Goal: Use online tool/utility: Utilize a website feature to perform a specific function

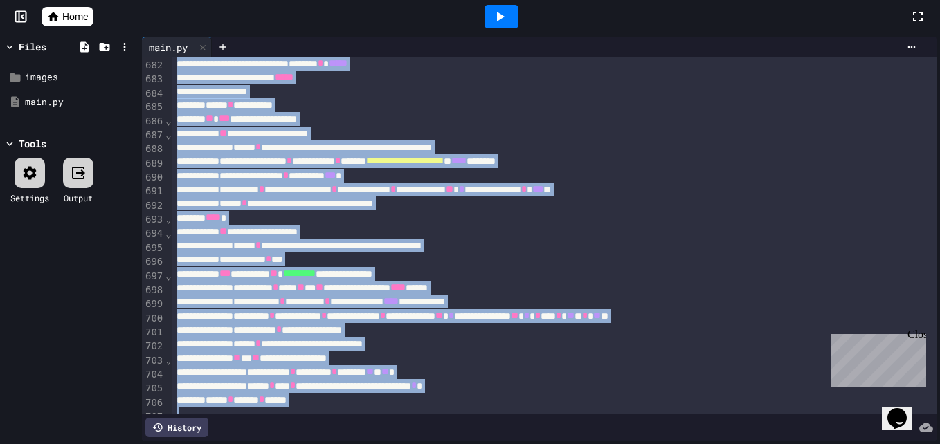
scroll to position [9639, 0]
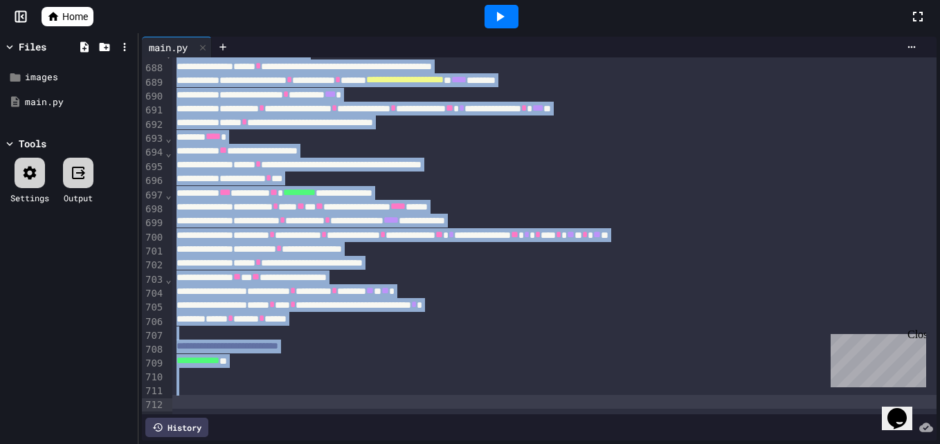
drag, startPoint x: 173, startPoint y: 66, endPoint x: 349, endPoint y: 480, distance: 449.8
click at [349, 444] on html "**********" at bounding box center [470, 222] width 940 height 444
copy div "**********"
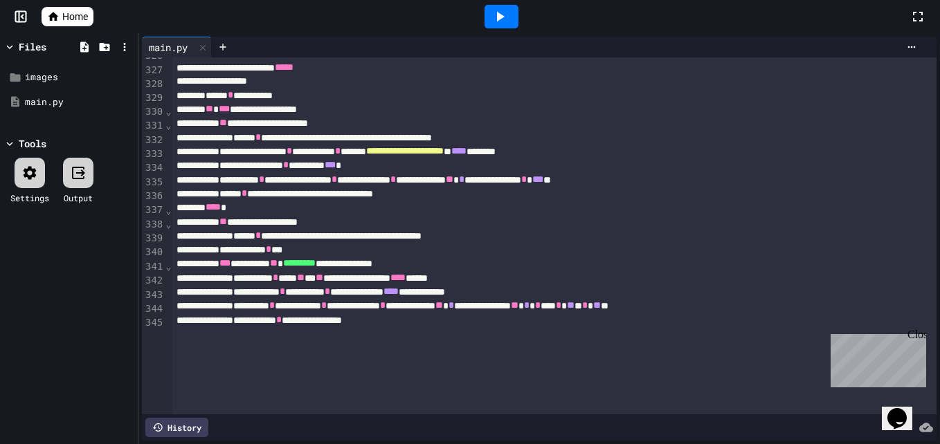
scroll to position [4629, 0]
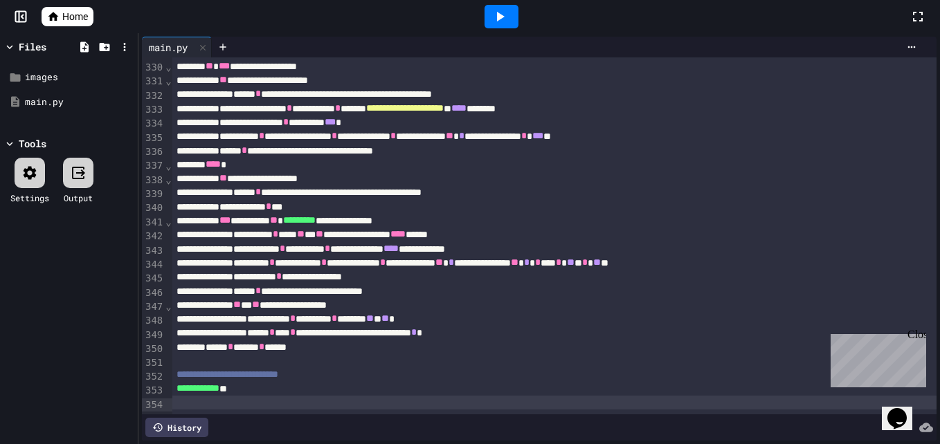
click at [494, 28] on div at bounding box center [502, 17] width 34 height 24
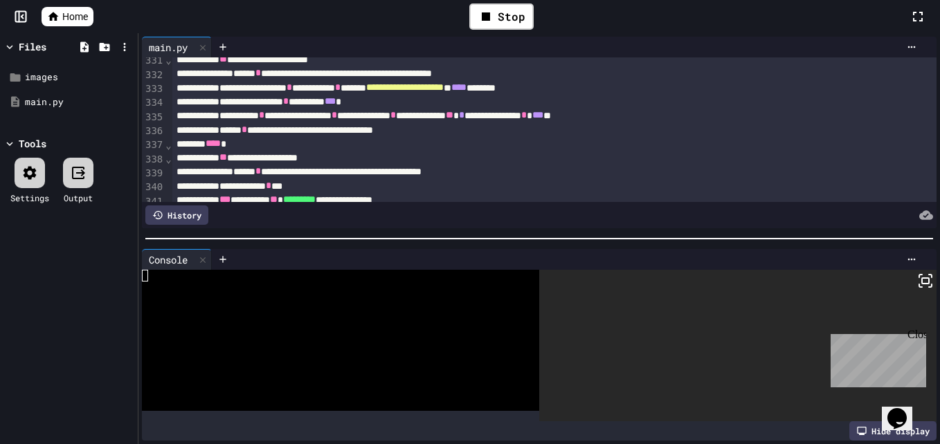
click at [917, 286] on icon at bounding box center [925, 281] width 17 height 17
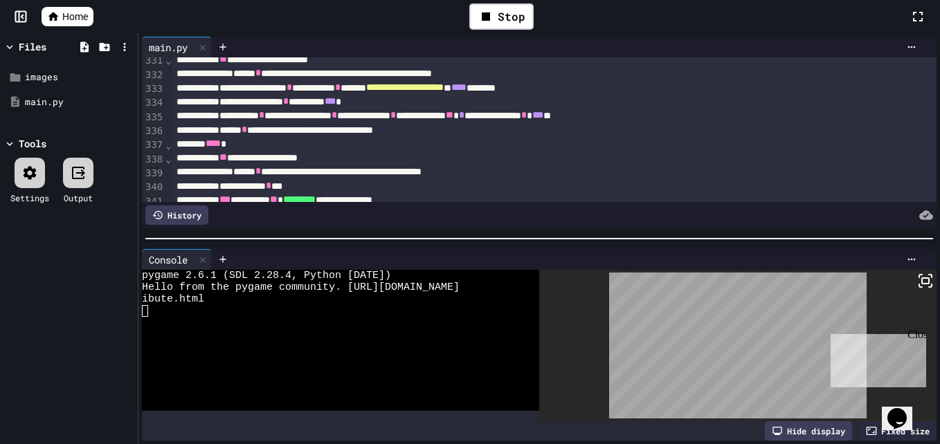
click at [922, 278] on rect at bounding box center [925, 281] width 7 height 6
click at [205, 256] on icon at bounding box center [203, 260] width 10 height 10
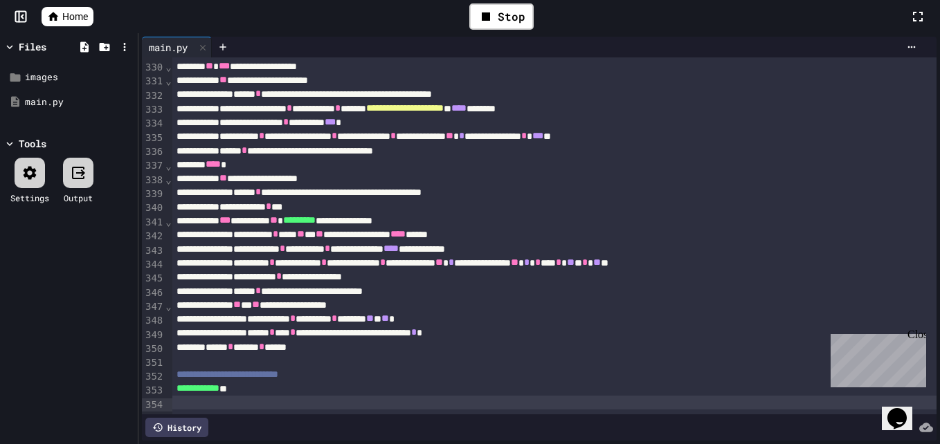
click at [519, 16] on div "Stop" at bounding box center [501, 16] width 64 height 26
click at [501, 27] on div at bounding box center [502, 17] width 34 height 24
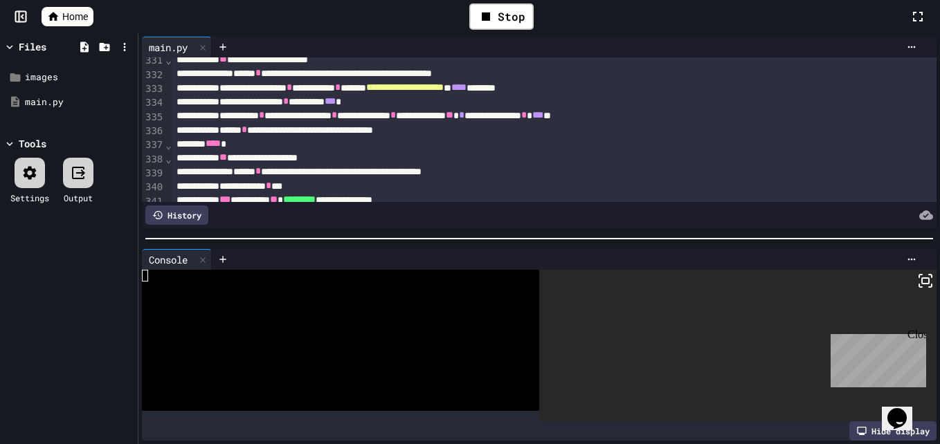
click at [920, 283] on icon at bounding box center [925, 281] width 17 height 17
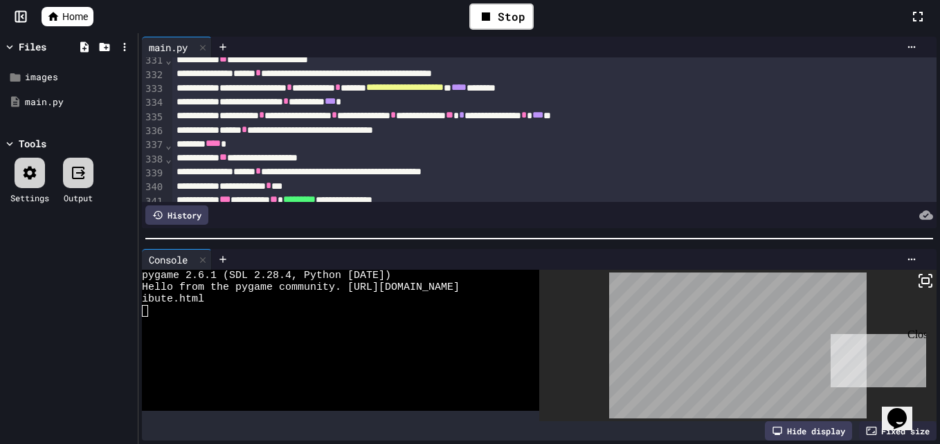
click at [206, 255] on icon at bounding box center [203, 260] width 10 height 10
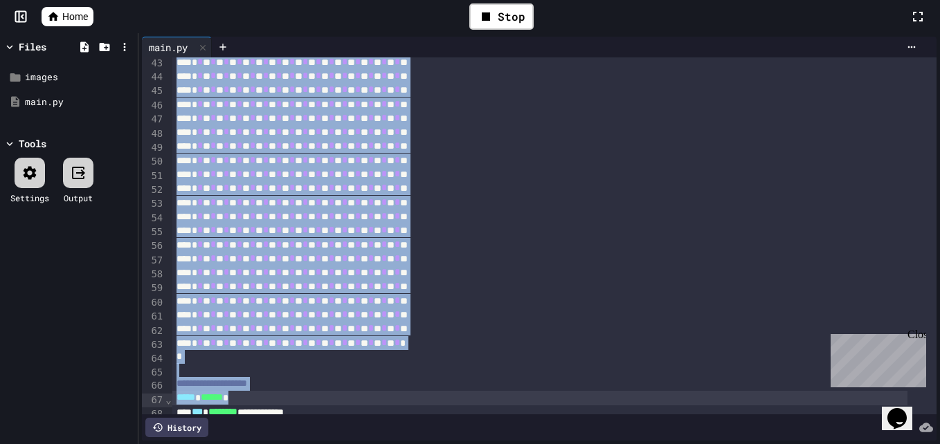
scroll to position [603, 0]
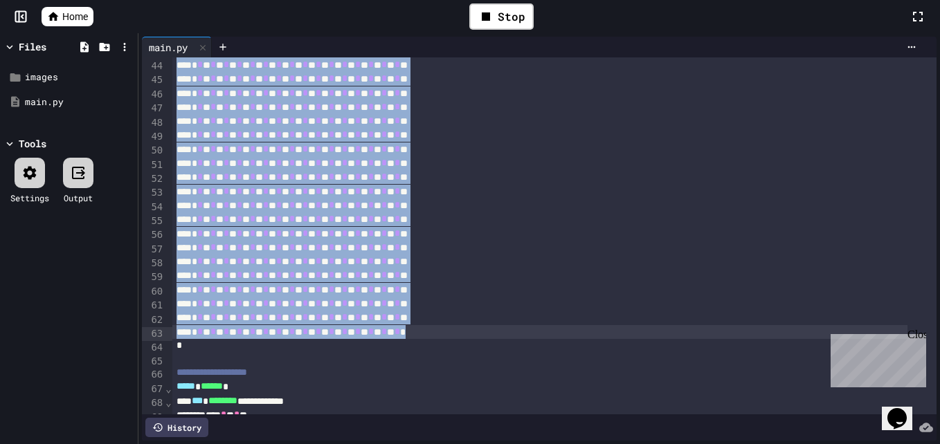
drag, startPoint x: 194, startPoint y: 122, endPoint x: 453, endPoint y: 339, distance: 337.7
copy div "* * * * * * * * * * * * * * * * * * * * * * * * * * * * * * * ** * * * * * * * …"
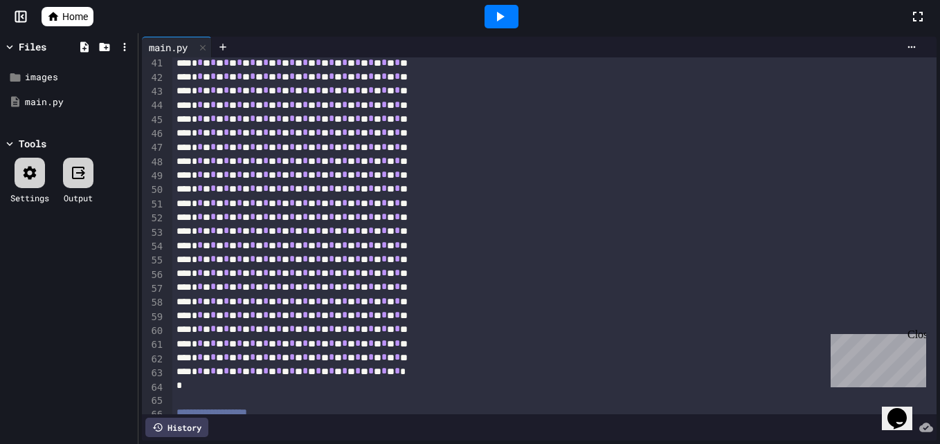
scroll to position [577, 0]
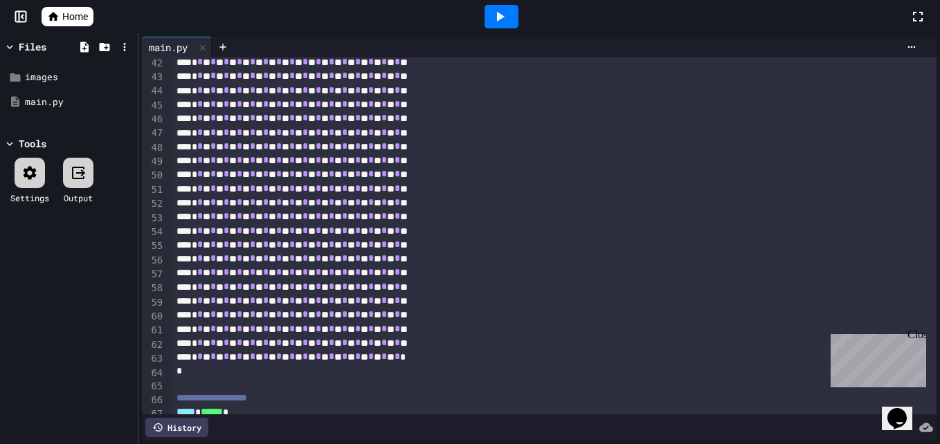
click at [369, 253] on div "* * * * * * * * * * * * * * * * * * * * * * * * * * * * * * * * **" at bounding box center [539, 259] width 735 height 14
click at [295, 217] on span "*" at bounding box center [292, 216] width 6 height 10
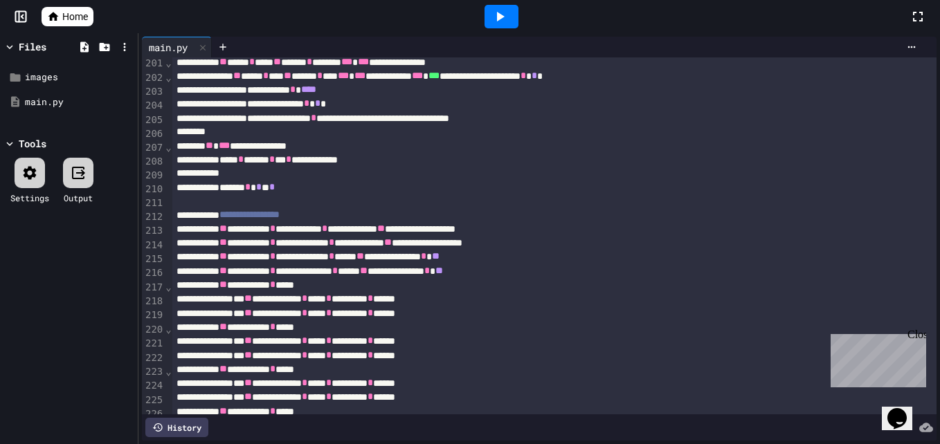
scroll to position [2821, 0]
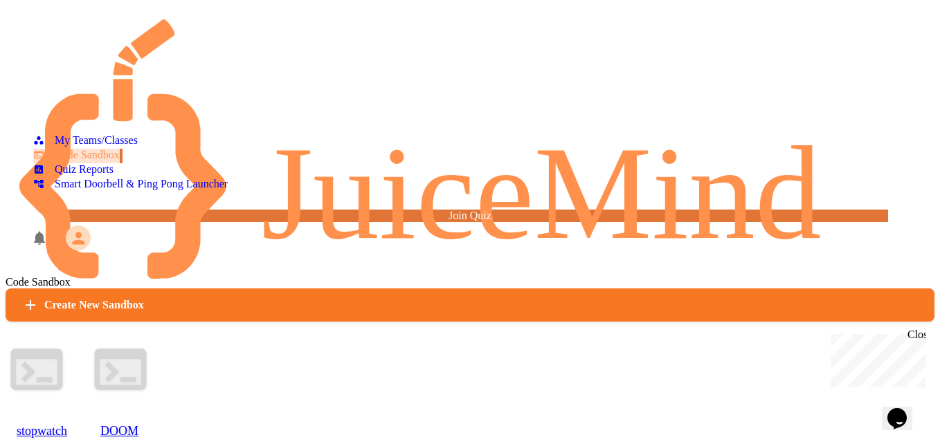
click at [152, 339] on div at bounding box center [120, 371] width 62 height 65
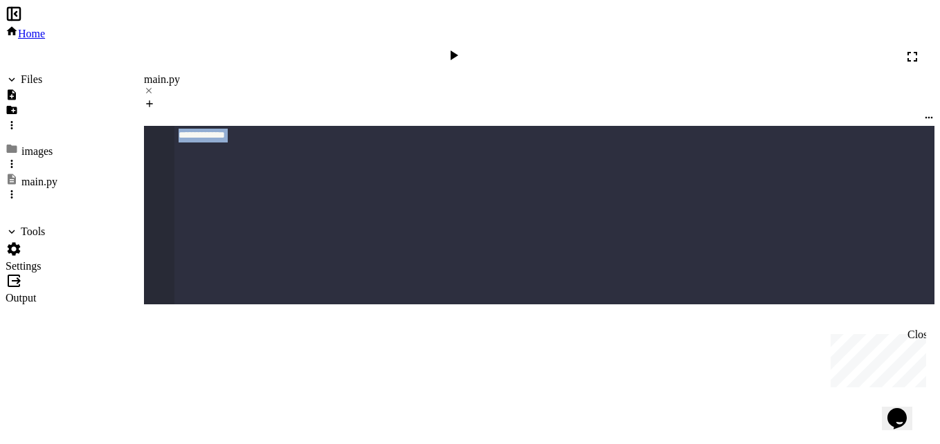
scroll to position [4628, 0]
drag, startPoint x: 173, startPoint y: 66, endPoint x: 284, endPoint y: 480, distance: 428.6
click at [284, 444] on html "**********" at bounding box center [470, 222] width 940 height 444
click at [458, 51] on icon at bounding box center [455, 56] width 8 height 10
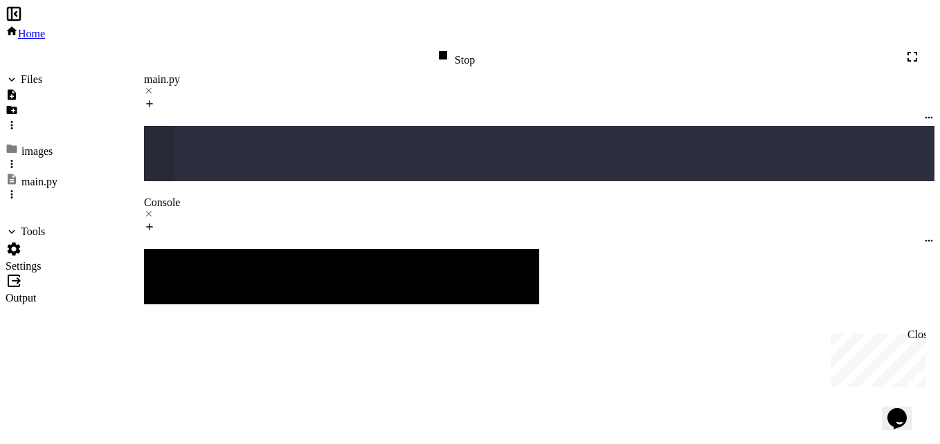
click at [917, 322] on icon at bounding box center [918, 323] width 3 height 3
click at [475, 47] on div "Stop" at bounding box center [455, 56] width 40 height 19
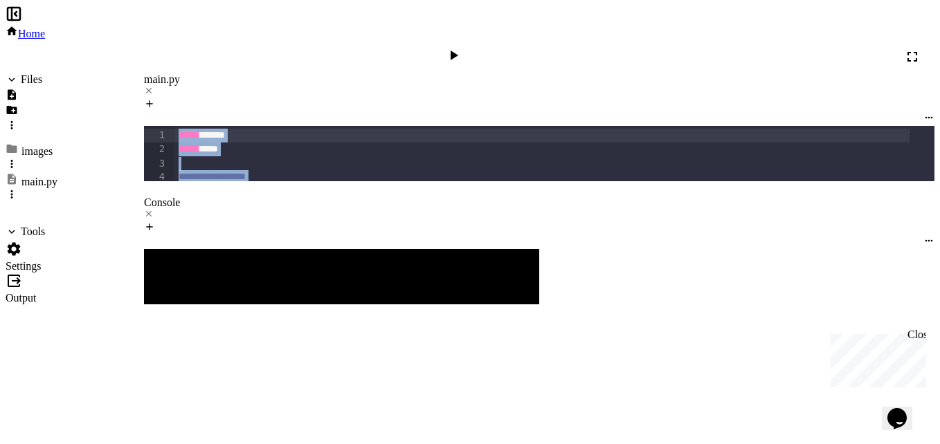
drag, startPoint x: 177, startPoint y: 175, endPoint x: 176, endPoint y: -51, distance: 225.7
click at [176, 0] on html "**********" at bounding box center [470, 222] width 940 height 444
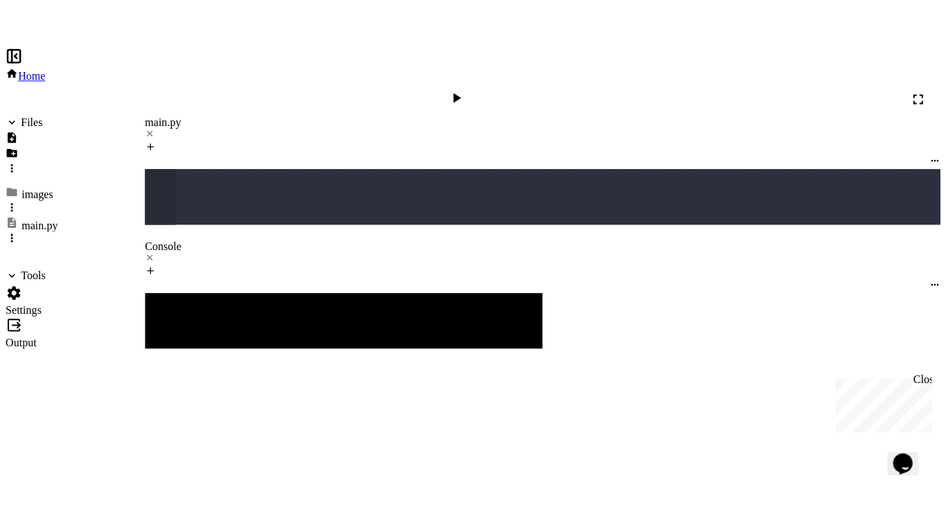
scroll to position [4994, 0]
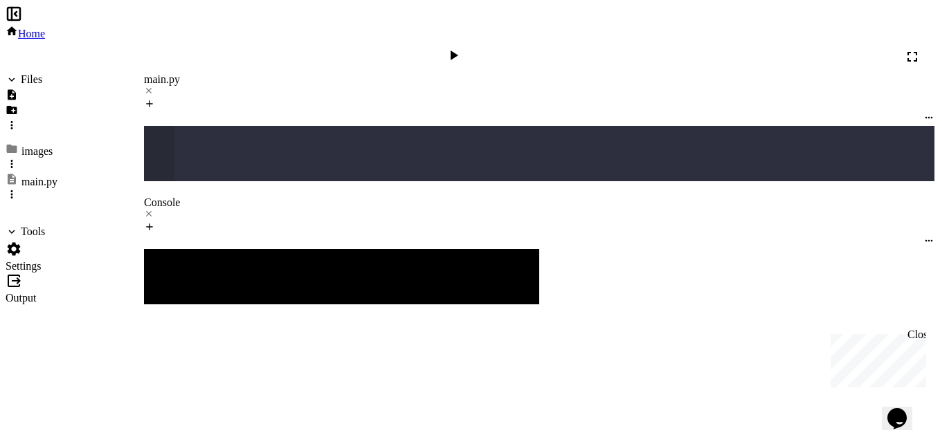
click at [462, 47] on icon at bounding box center [453, 55] width 17 height 17
click at [920, 320] on icon at bounding box center [923, 328] width 17 height 17
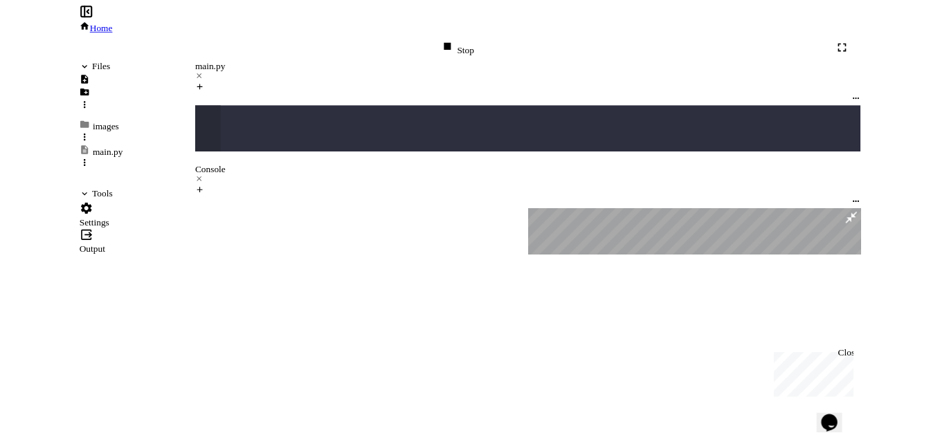
scroll to position [4951, 0]
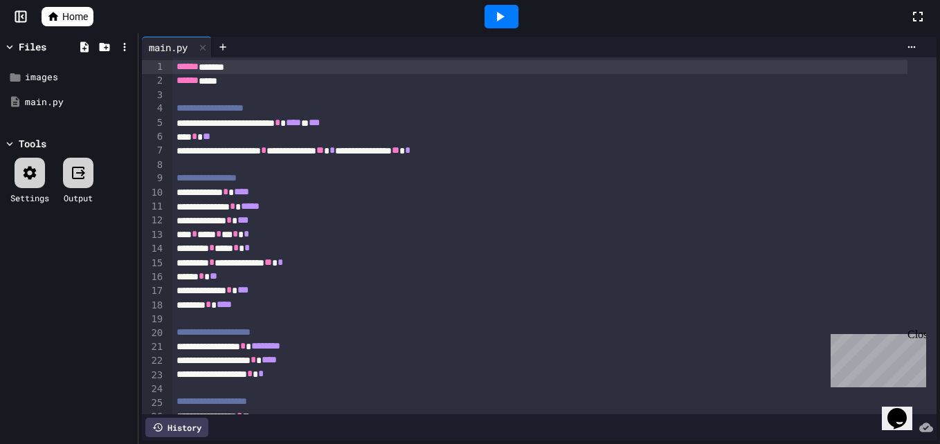
click at [911, 341] on div "Close" at bounding box center [916, 337] width 17 height 17
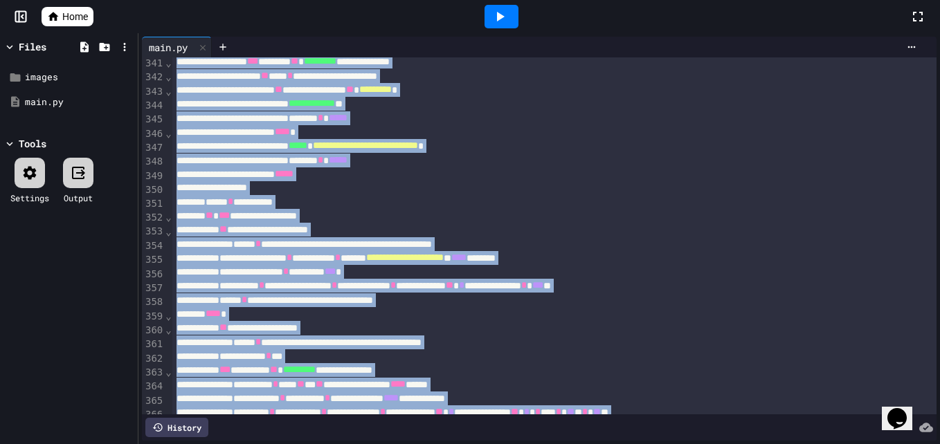
scroll to position [4952, 0]
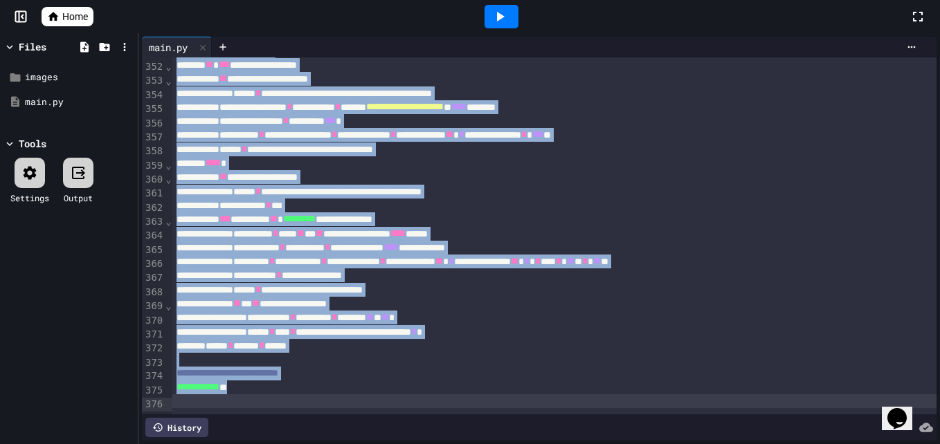
drag, startPoint x: 174, startPoint y: 66, endPoint x: 404, endPoint y: 480, distance: 473.3
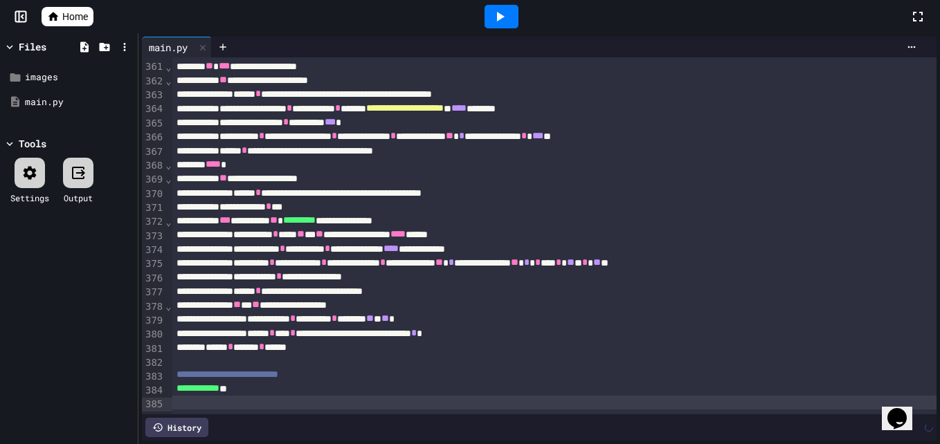
scroll to position [4909, 0]
click at [505, 20] on icon at bounding box center [500, 16] width 17 height 17
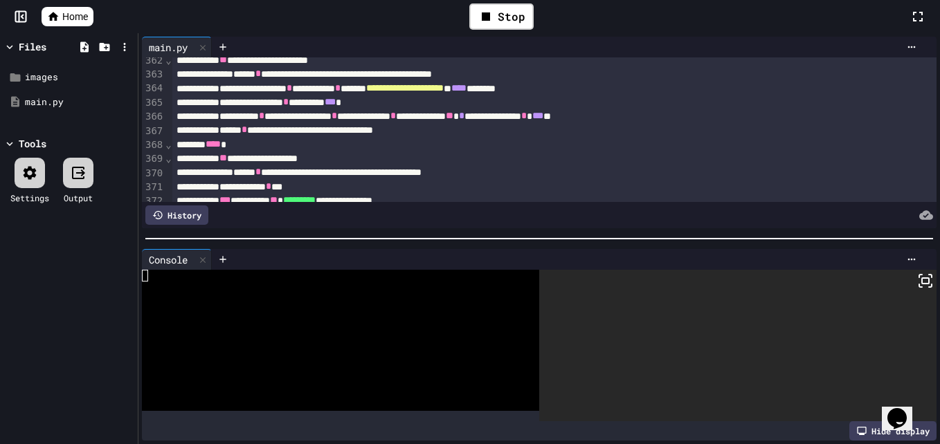
click at [922, 281] on rect at bounding box center [925, 281] width 7 height 6
